Goal: Feedback & Contribution: Contribute content

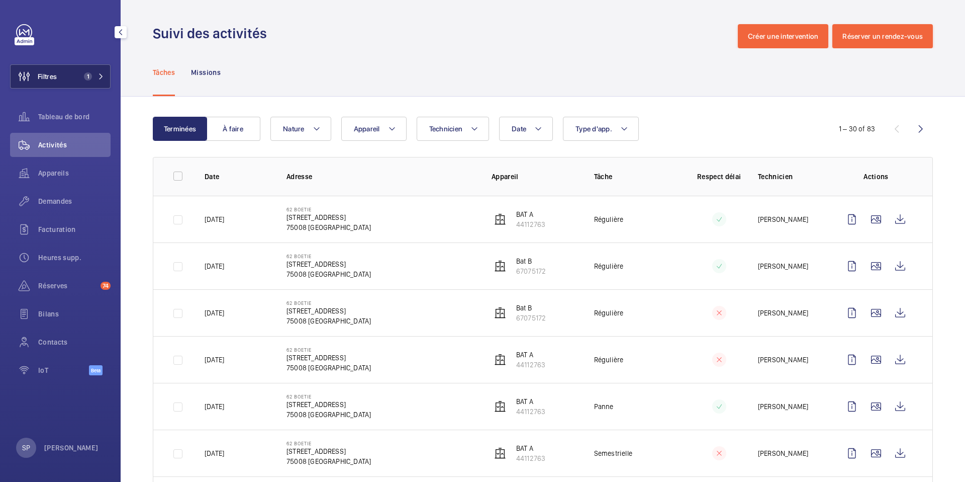
scroll to position [852, 0]
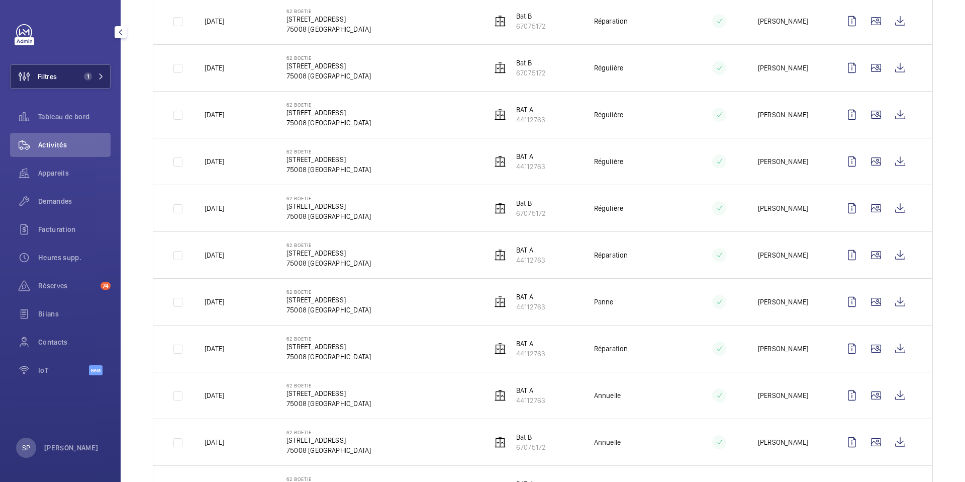
click at [79, 68] on button "Filtres 1" at bounding box center [60, 76] width 101 height 24
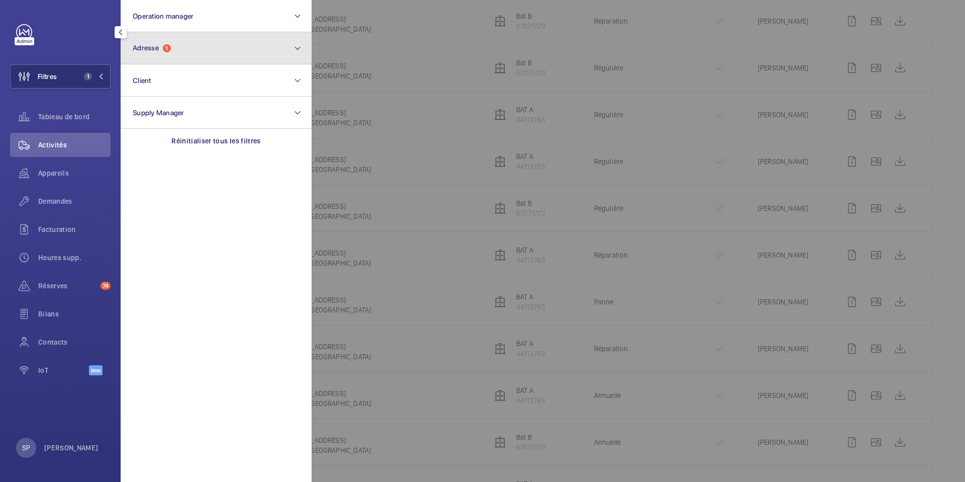
click at [147, 45] on span "Adresse" at bounding box center [146, 48] width 26 height 8
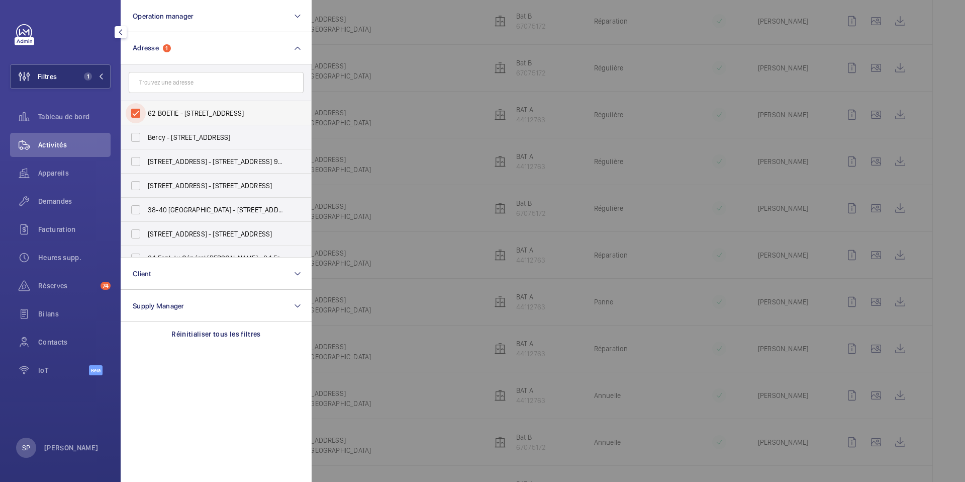
click at [140, 109] on input "62 BOETIE - [STREET_ADDRESS]" at bounding box center [136, 113] width 20 height 20
checkbox input "false"
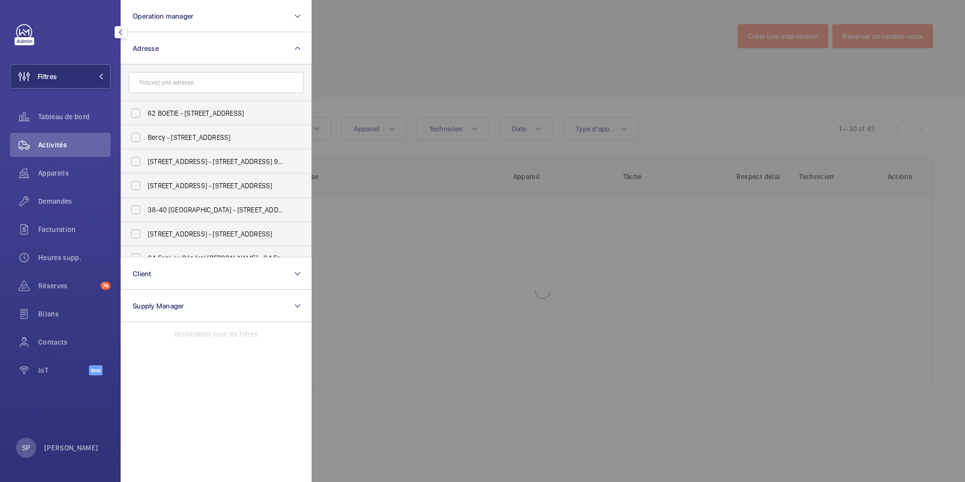
click at [389, 40] on div at bounding box center [794, 241] width 965 height 482
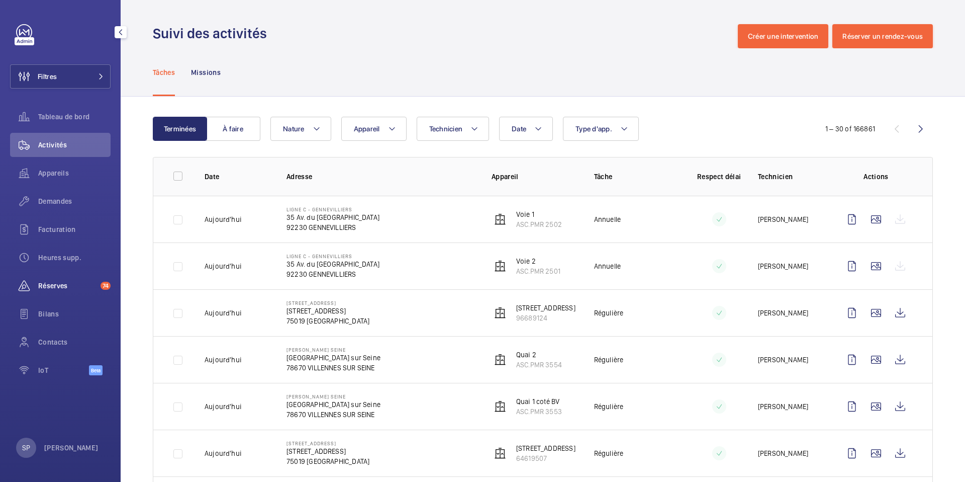
click at [66, 287] on span "Réserves" at bounding box center [67, 285] width 58 height 10
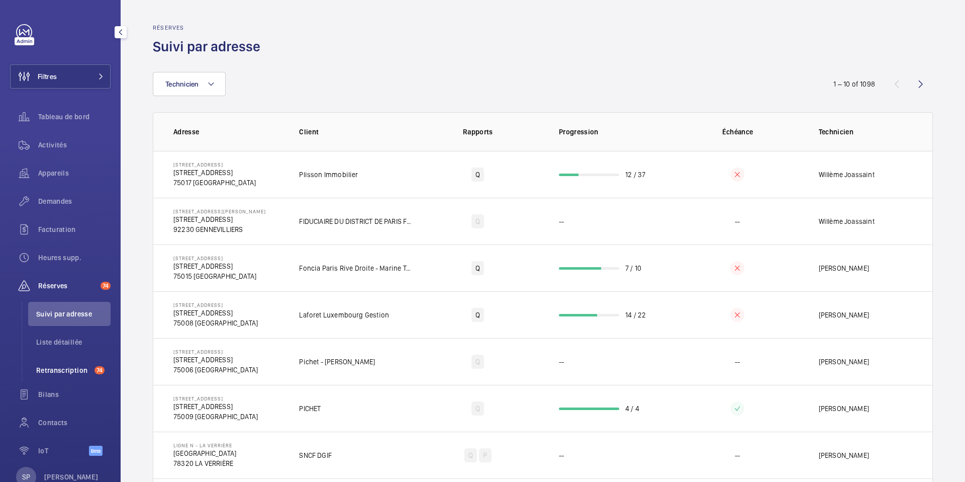
click at [54, 376] on li "Retranscription 74" at bounding box center [69, 370] width 82 height 24
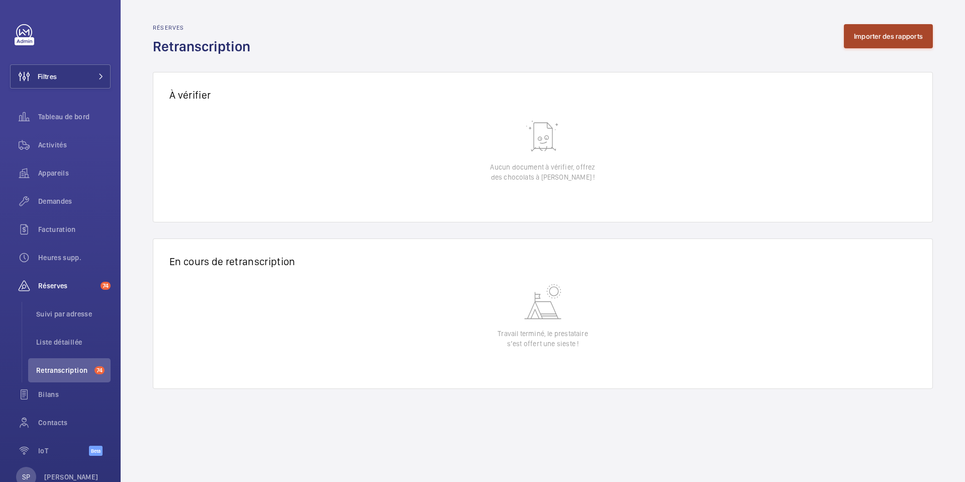
click at [880, 32] on button "Importer des rapports" at bounding box center [888, 36] width 89 height 24
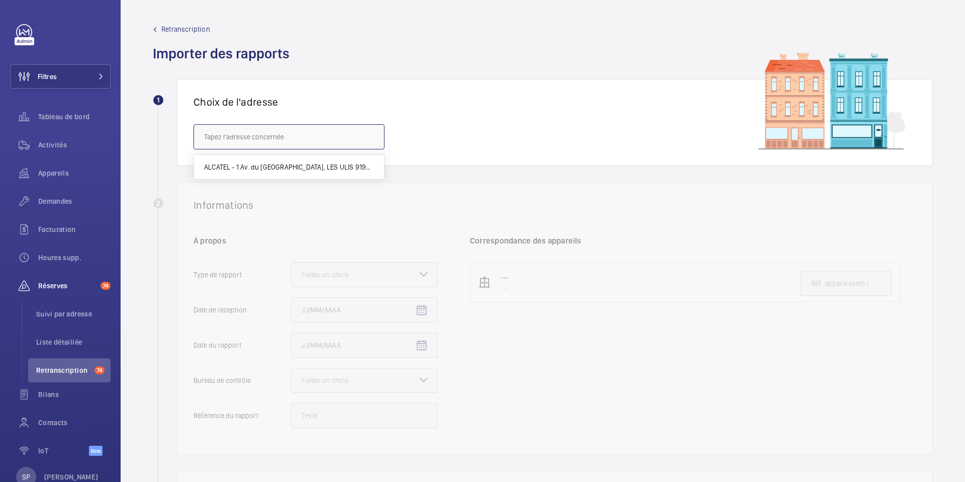
click at [294, 133] on input "text" at bounding box center [289, 136] width 191 height 25
paste input "[GEOGRAPHIC_DATA]"
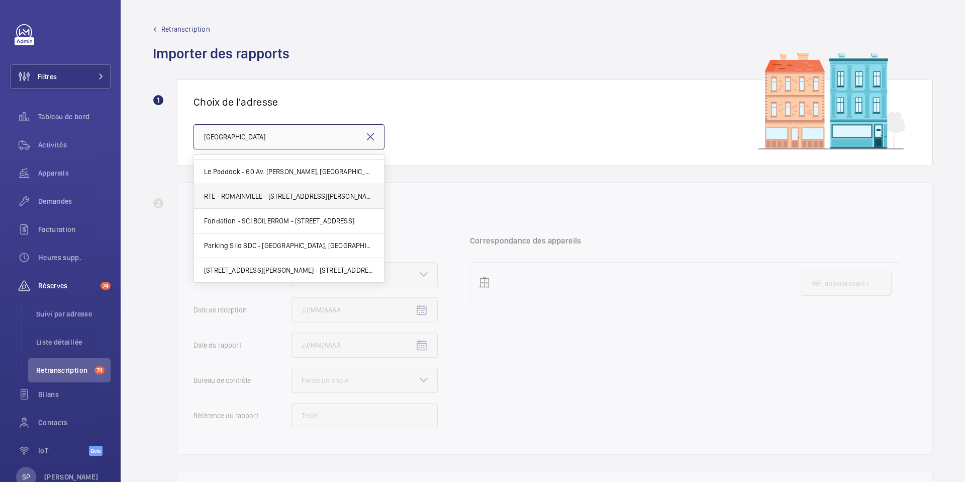
scroll to position [20, 0]
click at [272, 221] on span "Fondation - SCI BOILERROM - [STREET_ADDRESS]" at bounding box center [279, 221] width 150 height 10
type input "Fondation - SCI BOILERROM - [STREET_ADDRESS]"
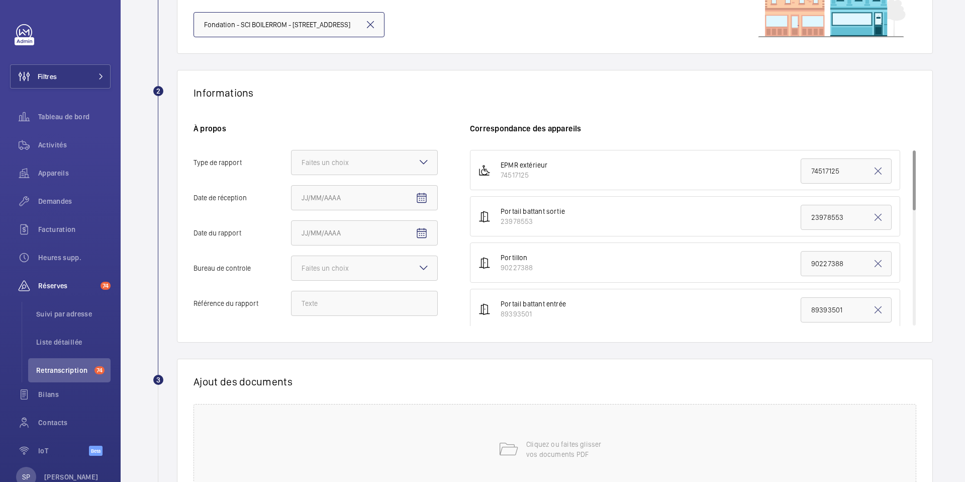
scroll to position [114, 0]
click at [336, 160] on div "Faites un choix" at bounding box center [338, 161] width 72 height 10
click at [292, 160] on input "Type de rapport Faites un choix" at bounding box center [292, 161] width 0 height 24
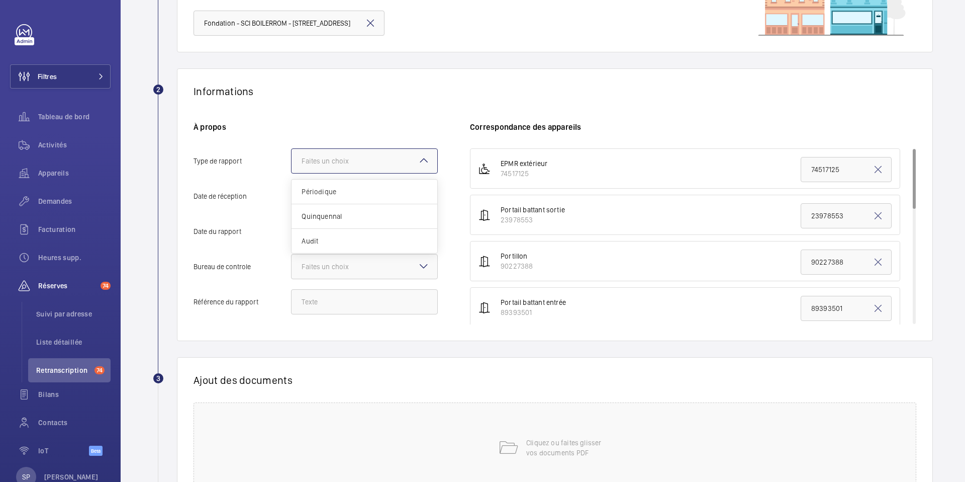
scroll to position [0, 0]
click at [361, 194] on span "Périodique" at bounding box center [365, 191] width 126 height 10
click at [292, 173] on input "Type de rapport Faites un choix Périodique Quinquennal Audit" at bounding box center [292, 161] width 0 height 24
click at [420, 197] on mat-icon "Open calendar" at bounding box center [422, 196] width 12 height 12
click at [342, 278] on span "1" at bounding box center [346, 278] width 18 height 18
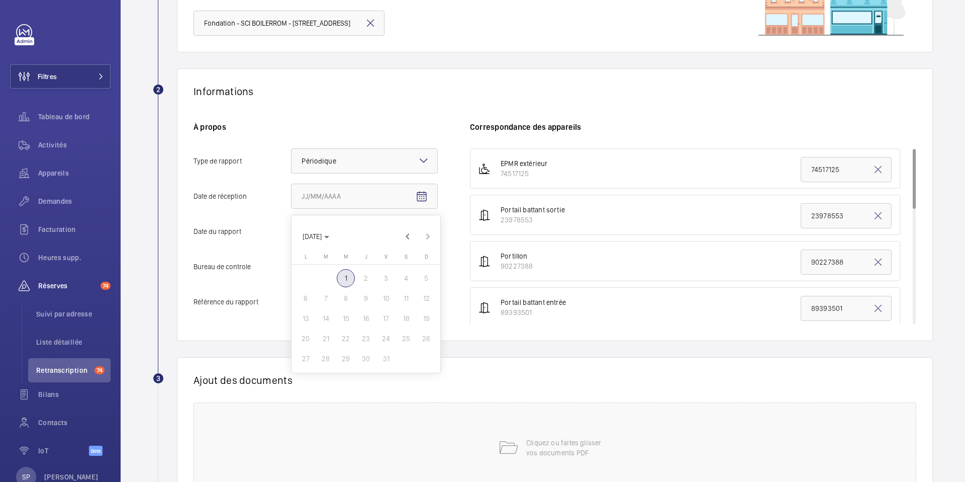
type input "[DATE]"
click at [423, 234] on mat-icon "Open calendar" at bounding box center [422, 232] width 12 height 12
click at [407, 271] on span "Previous month" at bounding box center [408, 271] width 20 height 20
click at [341, 336] on span "10" at bounding box center [346, 333] width 18 height 18
type input "[DATE]"
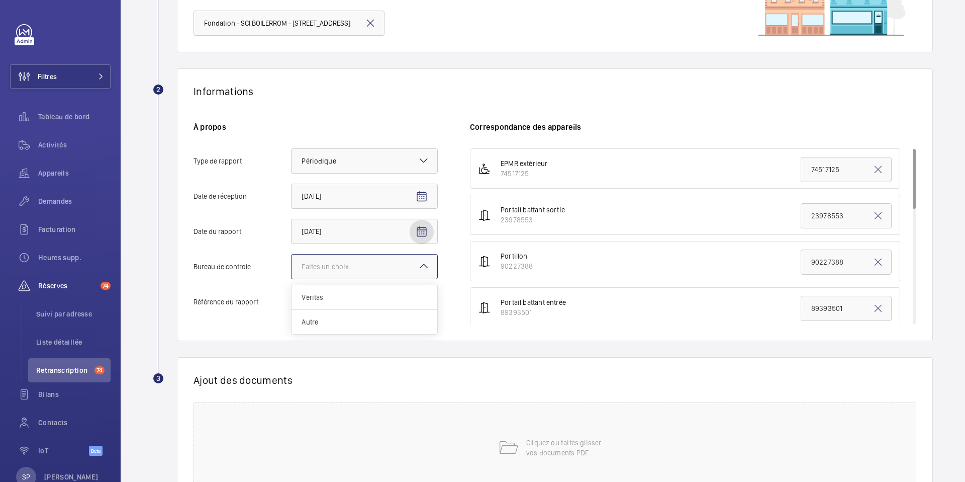
click at [350, 274] on div at bounding box center [365, 266] width 146 height 24
click at [292, 274] on input "Bureau de controle Faites un choix Veritas Autre" at bounding box center [292, 266] width 0 height 24
click at [321, 322] on span "Autre" at bounding box center [365, 322] width 126 height 10
click at [292, 278] on input "Bureau de controle Faites un choix Veritas Autre" at bounding box center [292, 266] width 0 height 24
click at [358, 301] on input "Référence du rapport" at bounding box center [364, 301] width 147 height 25
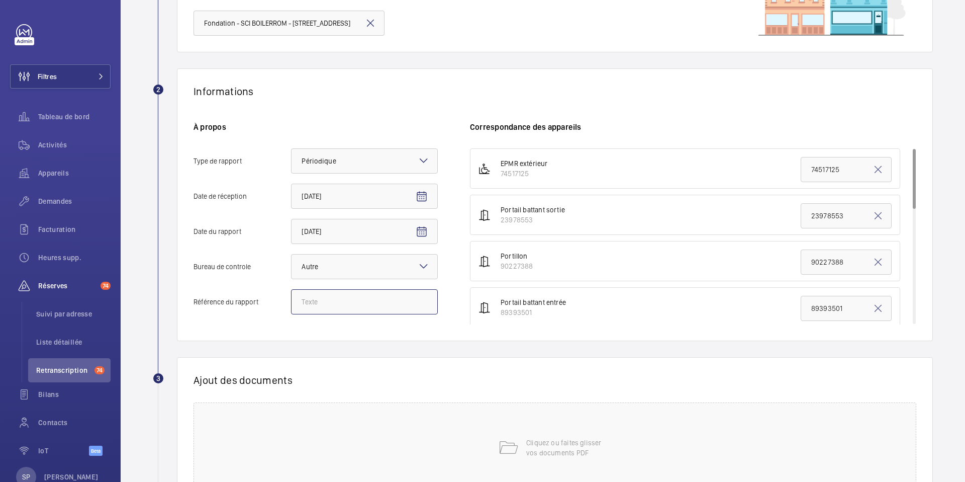
paste input "A4264216022125J001001001001"
type input "A4264216022125J001001001001"
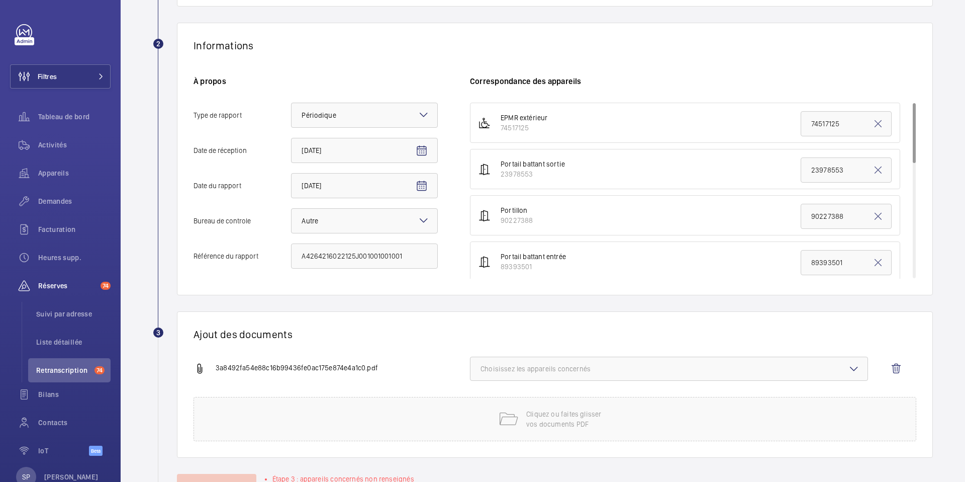
click at [558, 369] on span "Choisissez les appareils concernés" at bounding box center [668, 368] width 377 height 10
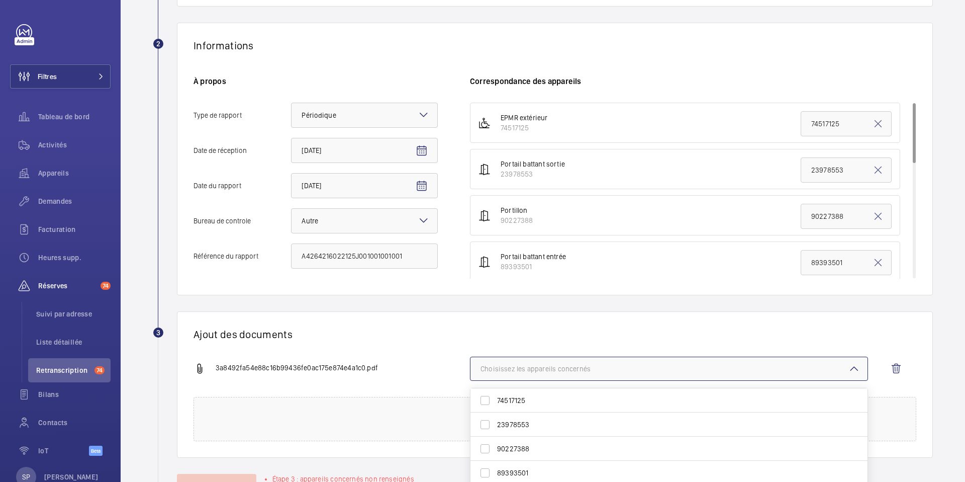
click at [546, 422] on span "23978553" at bounding box center [669, 424] width 345 height 10
click at [495, 422] on input "23978553" at bounding box center [485, 424] width 20 height 20
checkbox input "true"
click at [508, 448] on span "89393501" at bounding box center [669, 449] width 345 height 10
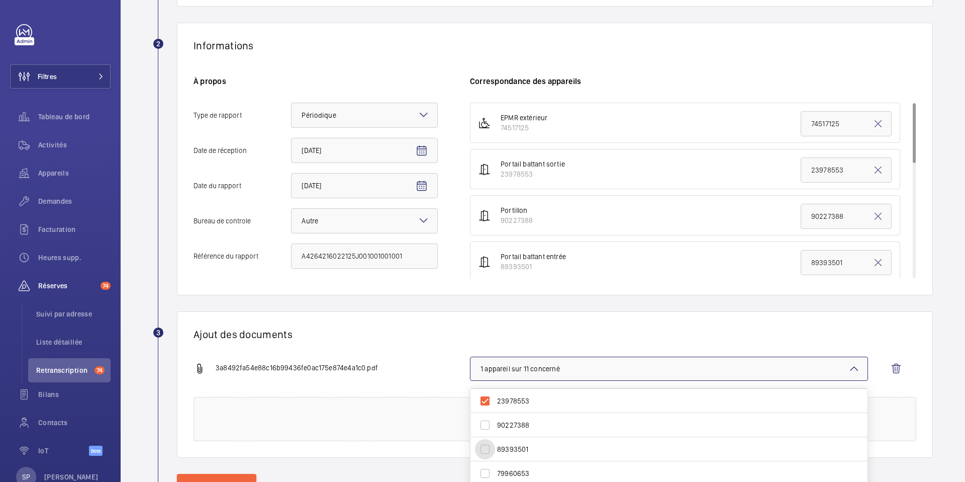
click at [495, 448] on input "89393501" at bounding box center [485, 449] width 20 height 20
checkbox input "true"
click at [444, 359] on div "3a8492fa54e88c16b99436fe0ac175e874e4a1c0.pdf 2 appareils sur 11 concernés 74517…" at bounding box center [551, 376] width 715 height 40
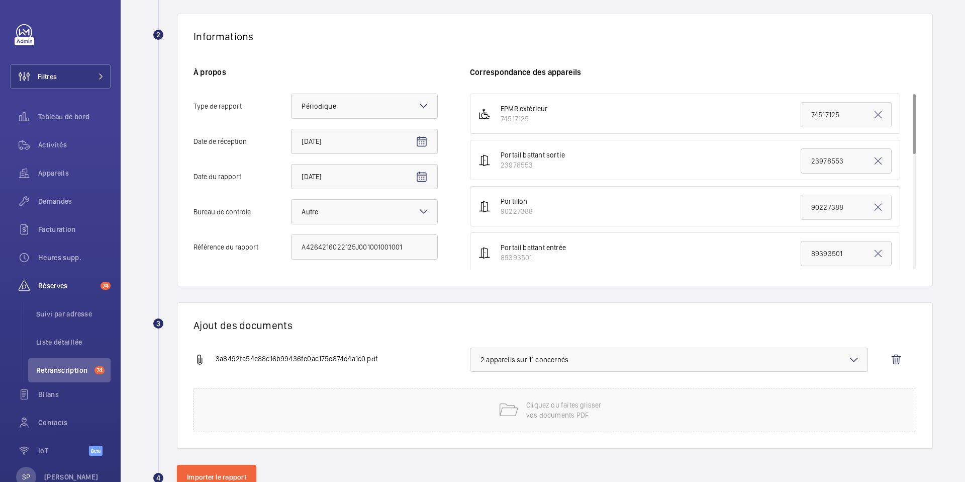
scroll to position [200, 0]
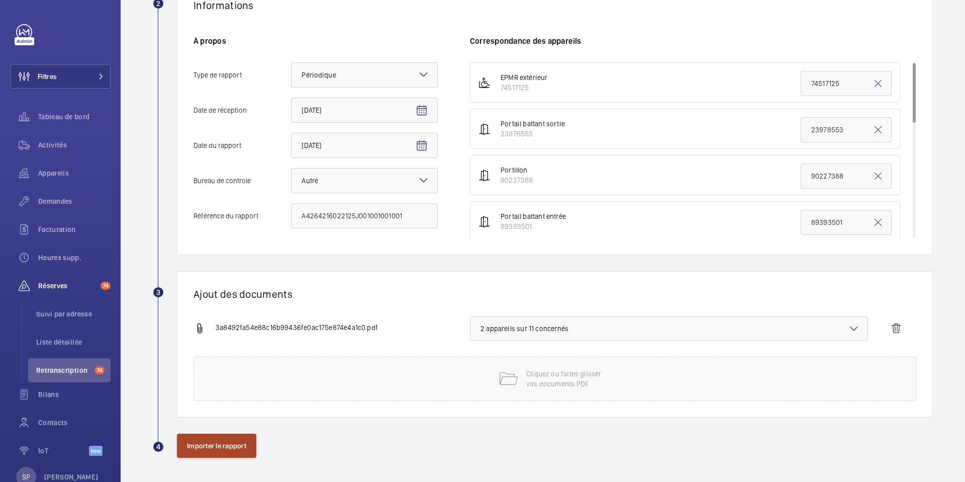
click at [226, 448] on button "Importer le rapport" at bounding box center [216, 445] width 79 height 24
